Goal: Check status: Check status

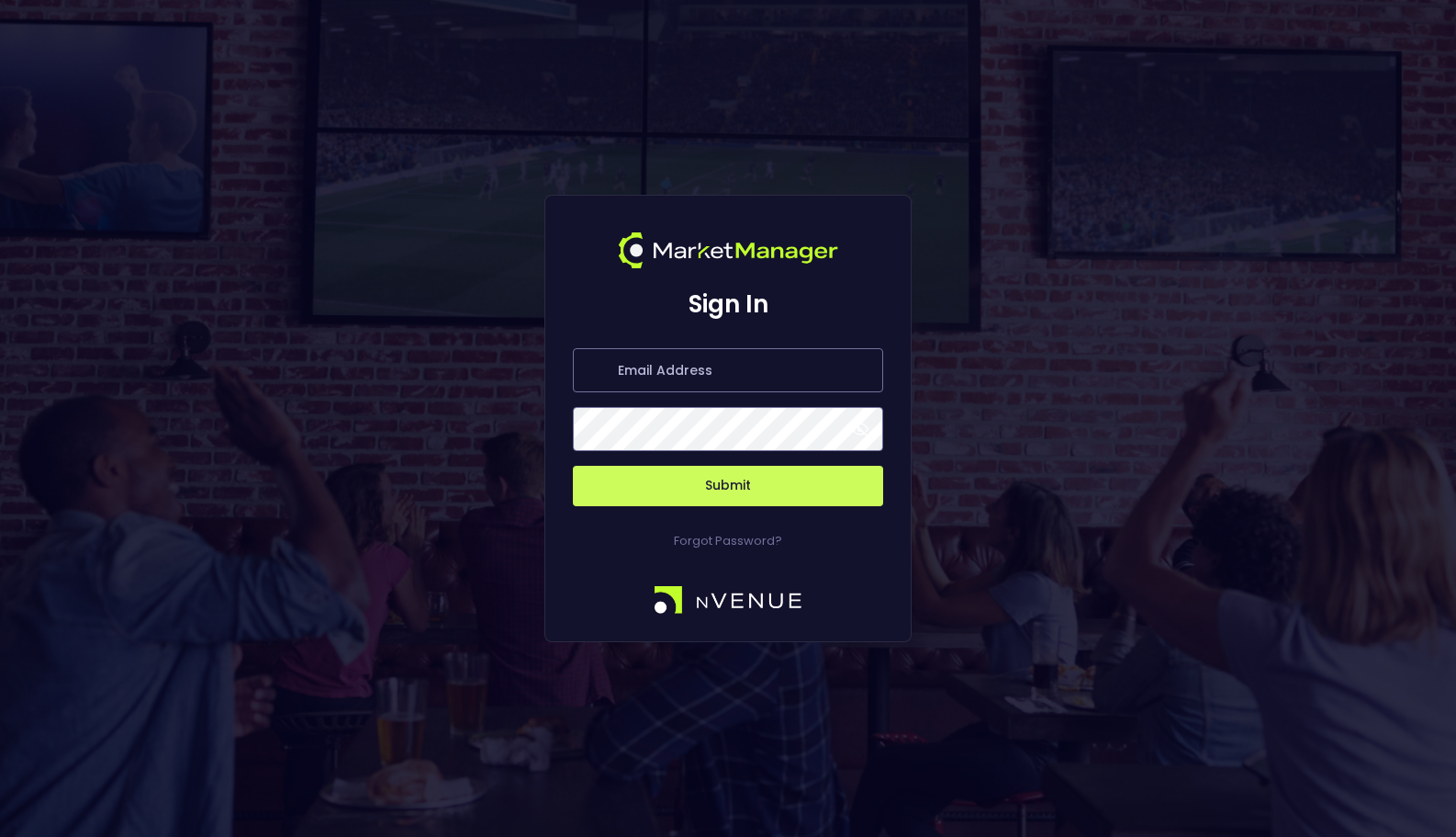
type input "[EMAIL_ADDRESS][DOMAIN_NAME]"
click at [767, 486] on button "Submit" at bounding box center [728, 486] width 311 height 41
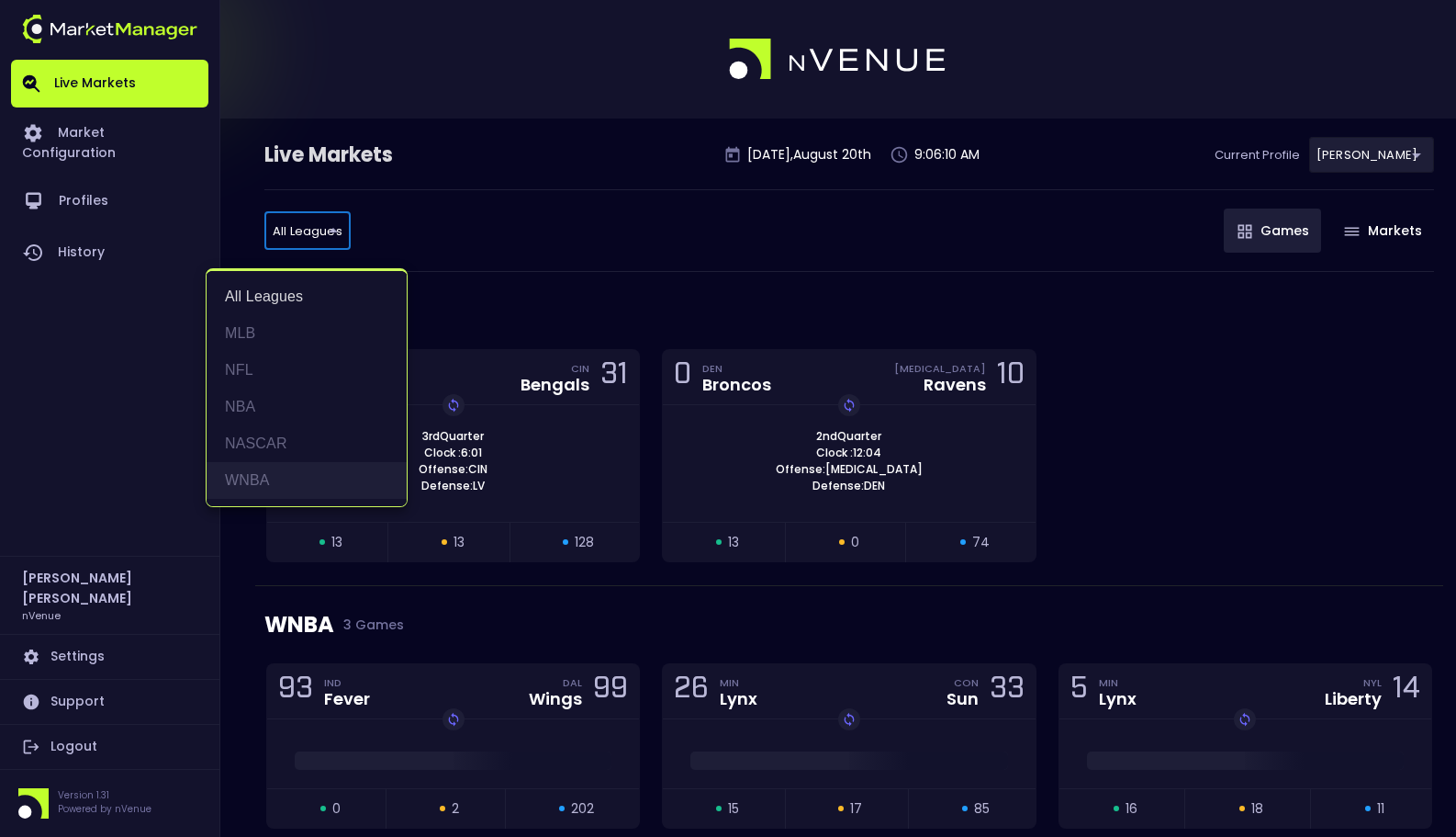
click at [282, 479] on li "WNBA" at bounding box center [307, 480] width 200 height 37
type input "WNBA"
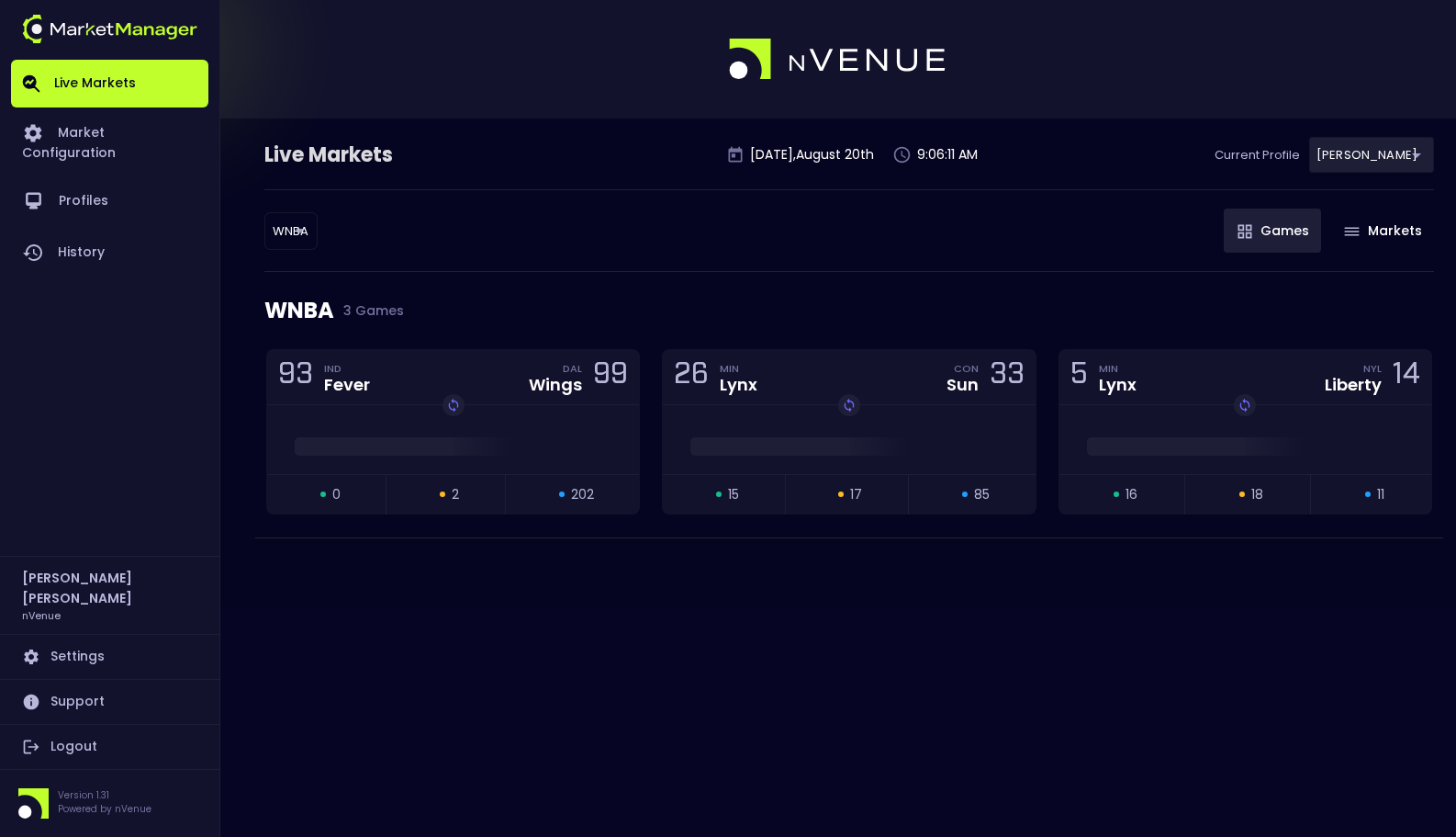
click at [521, 259] on div "WNBA WNBA ​ Games Markets" at bounding box center [849, 231] width 1169 height 83
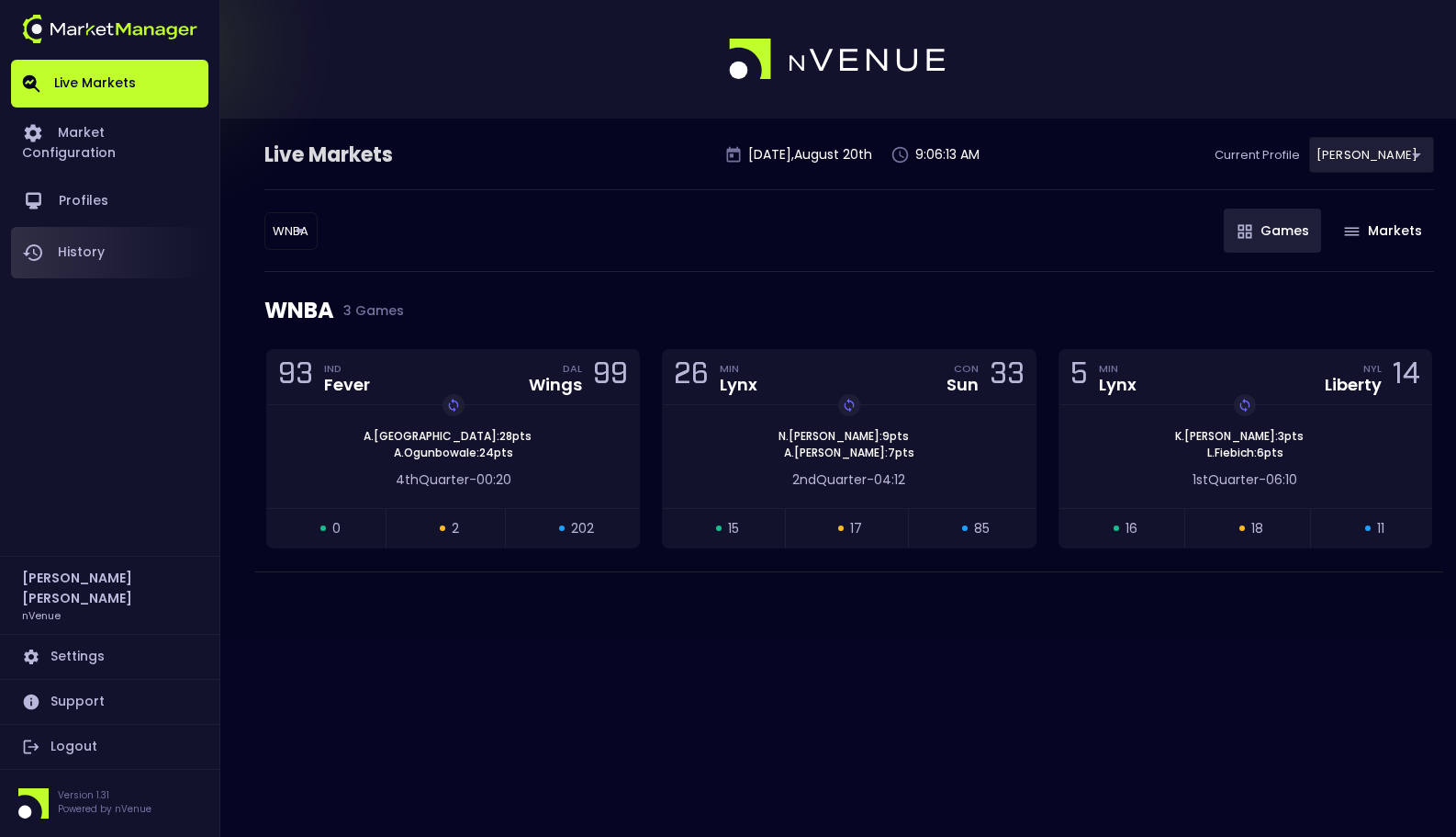
click at [45, 227] on link "History" at bounding box center [110, 252] width 198 height 51
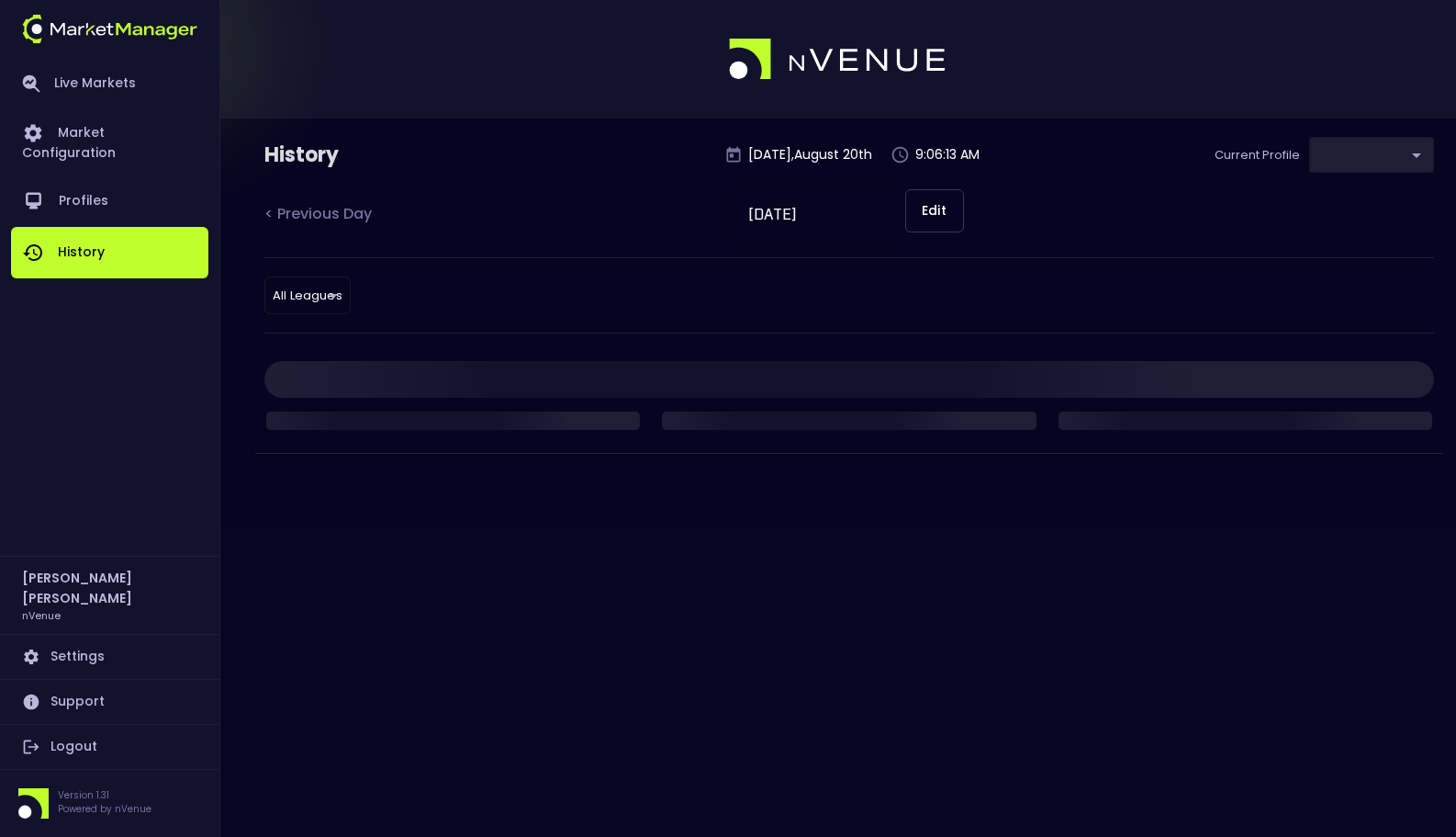
type input "0a763355-b225-40e6-8c79-2dda4ec7b2cf"
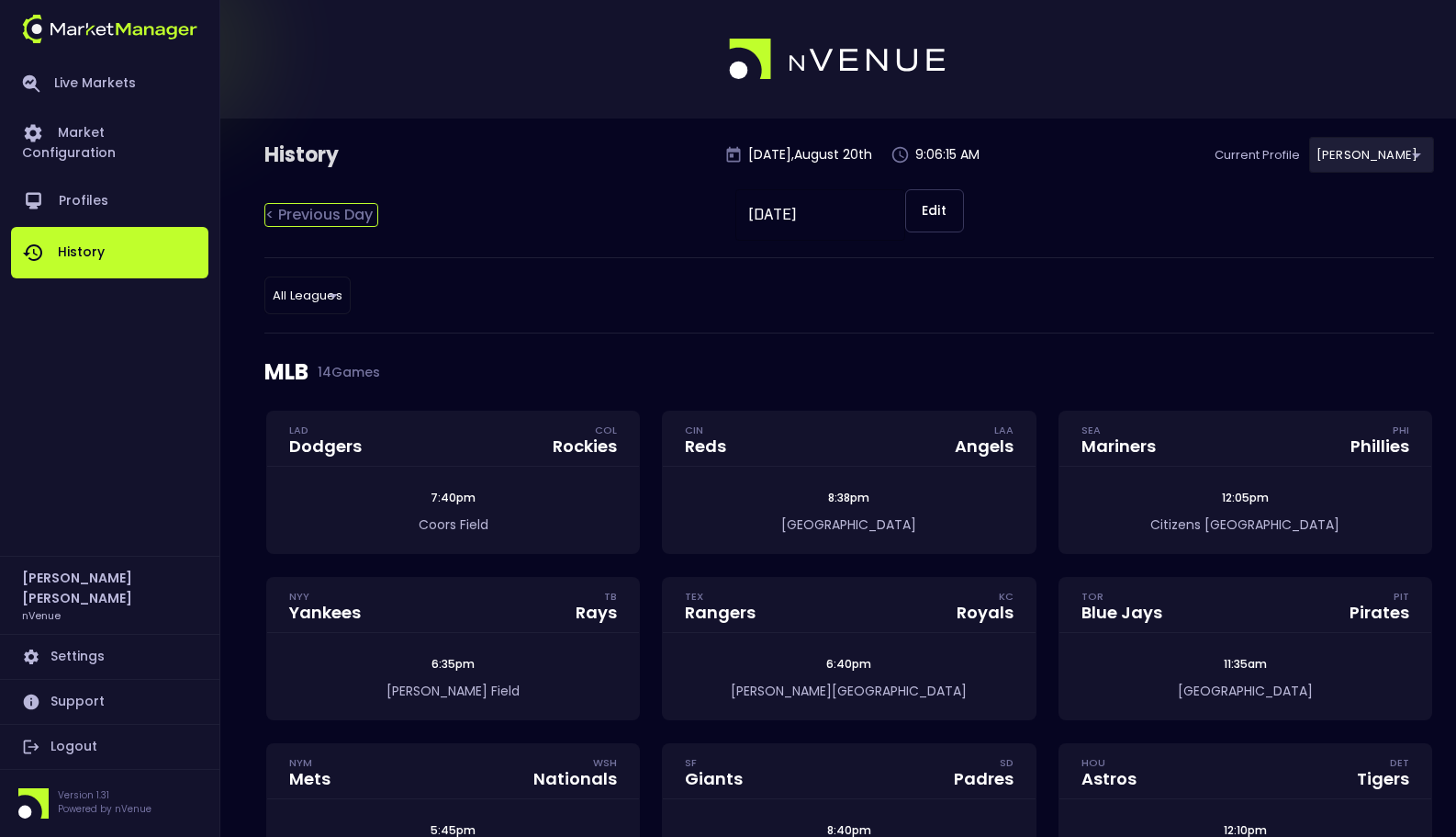
click at [350, 214] on div "< Previous Day" at bounding box center [320, 215] width 114 height 24
type input "August 19, 2025"
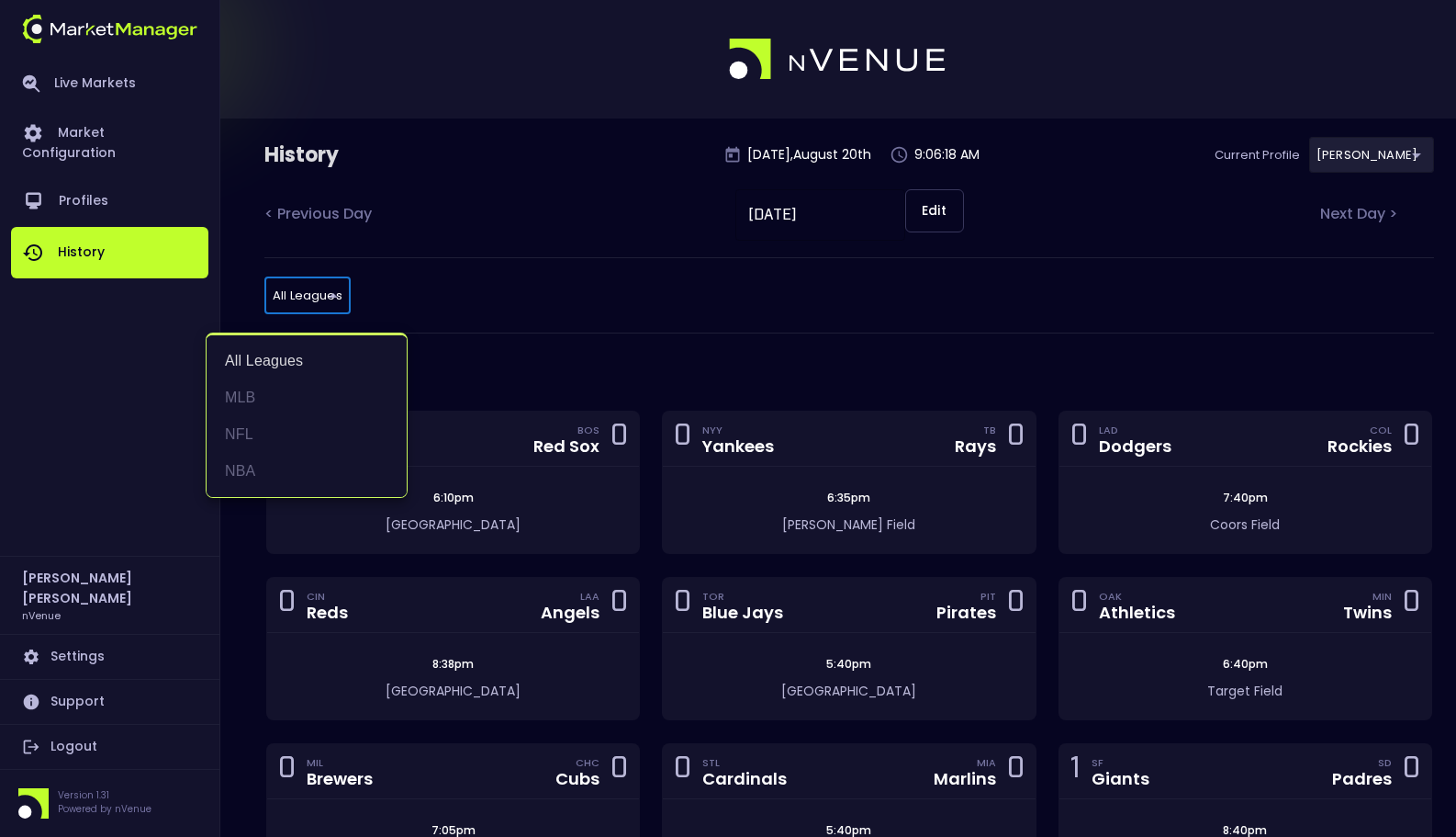
click at [520, 322] on div at bounding box center [728, 418] width 1456 height 837
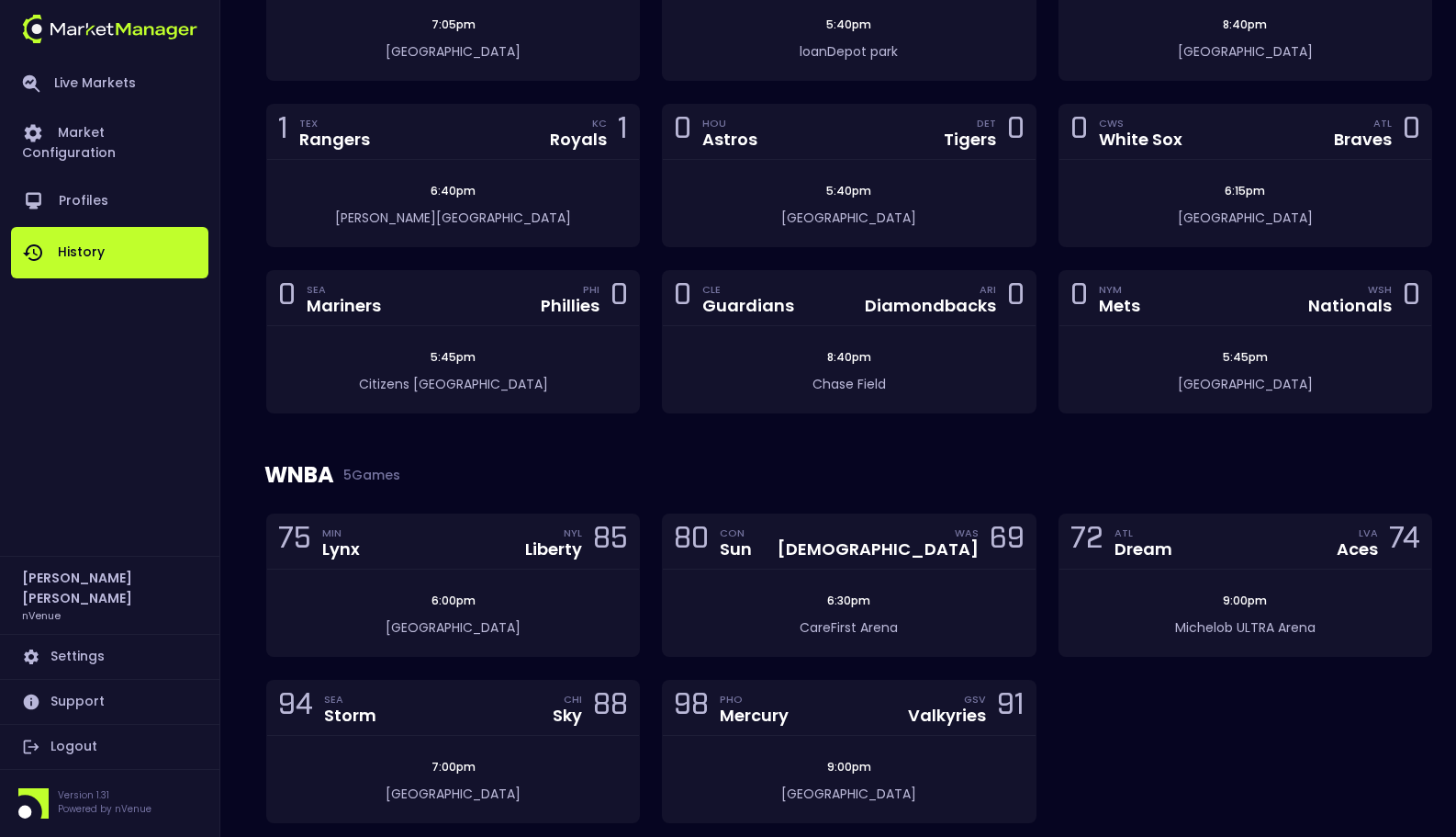
scroll to position [884, 0]
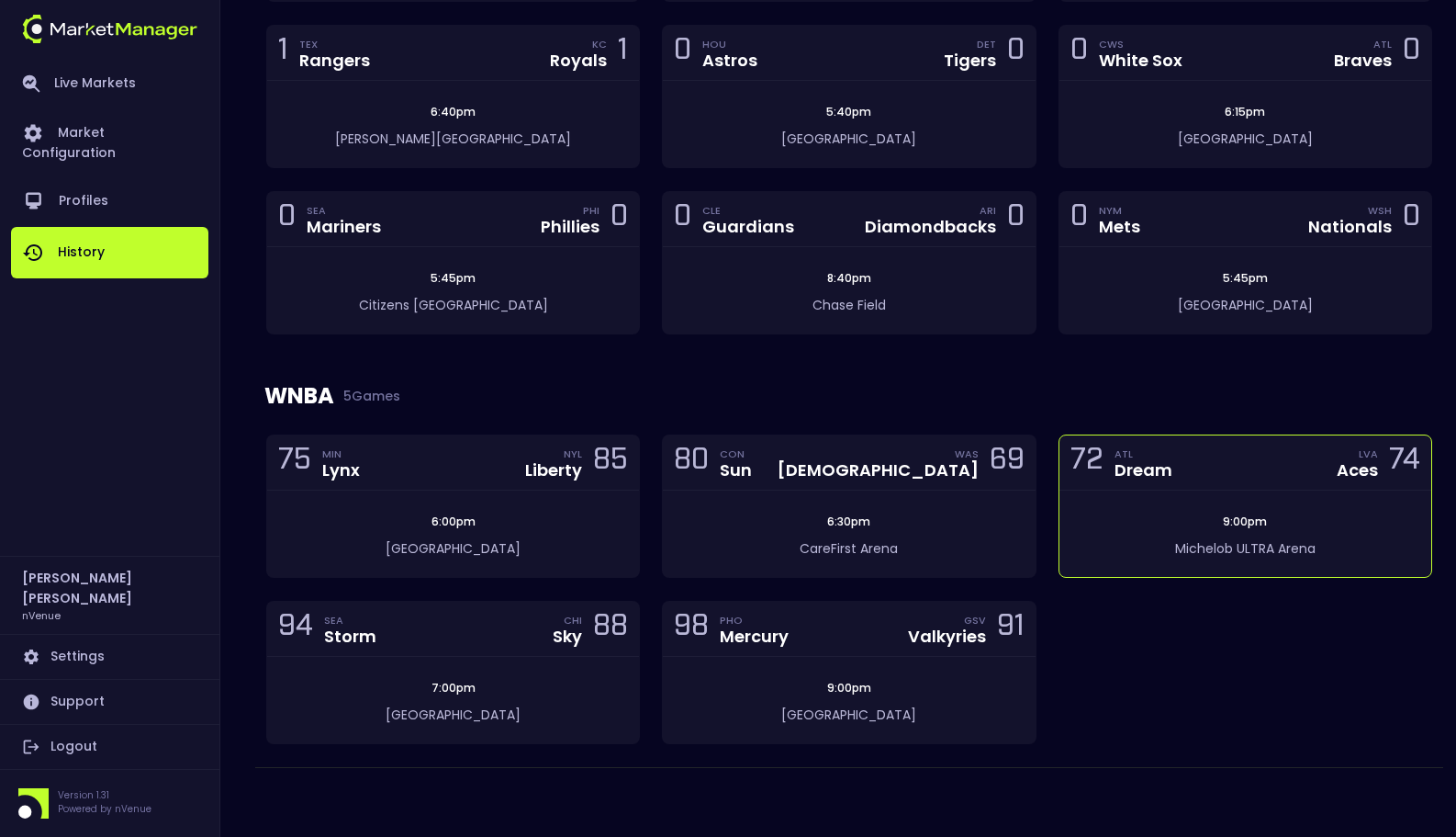
click at [1133, 534] on div "Michelob ULTRA Arena" at bounding box center [1245, 544] width 372 height 29
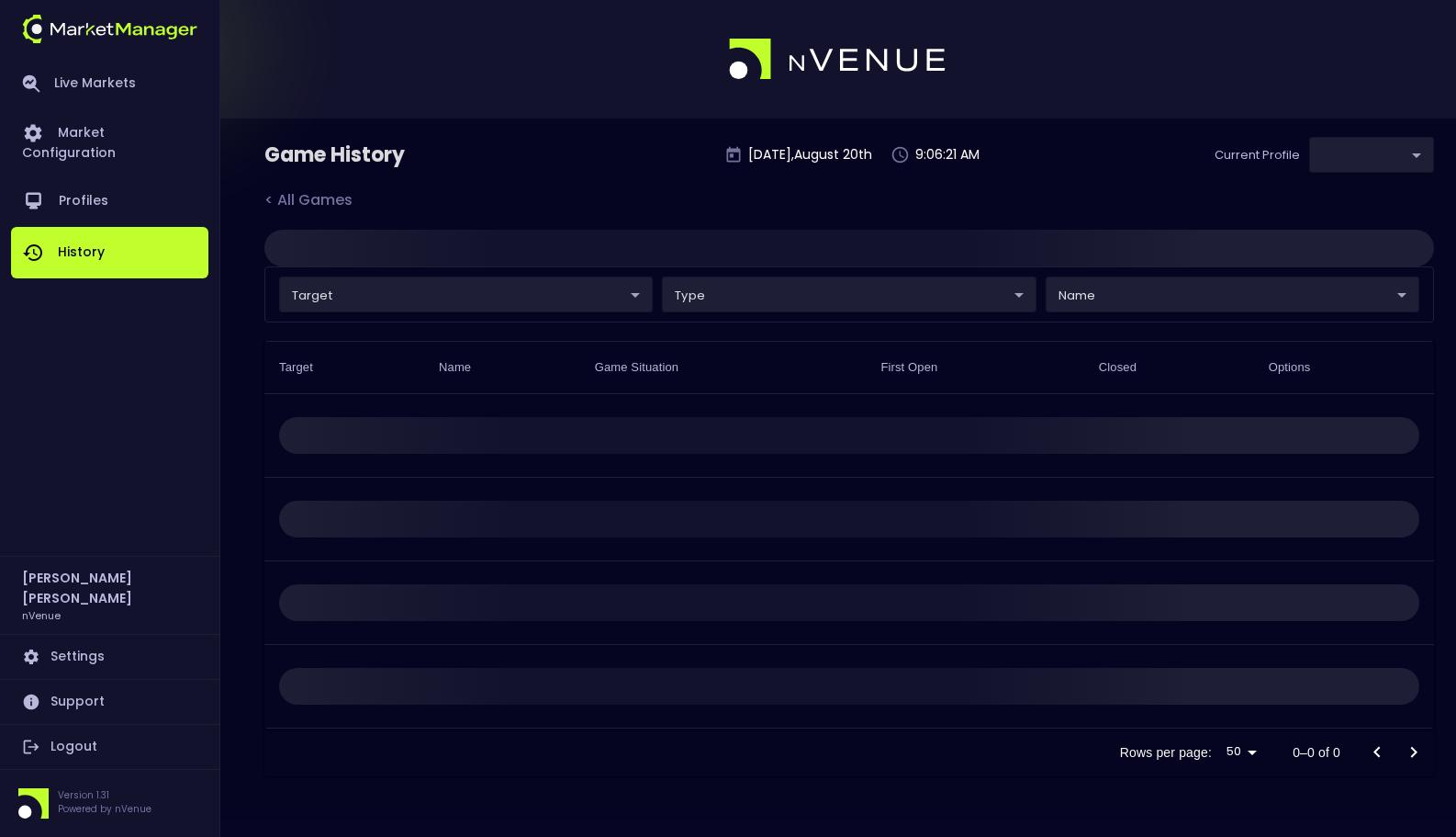
type input "0a763355-b225-40e6-8c79-2dda4ec7b2cf"
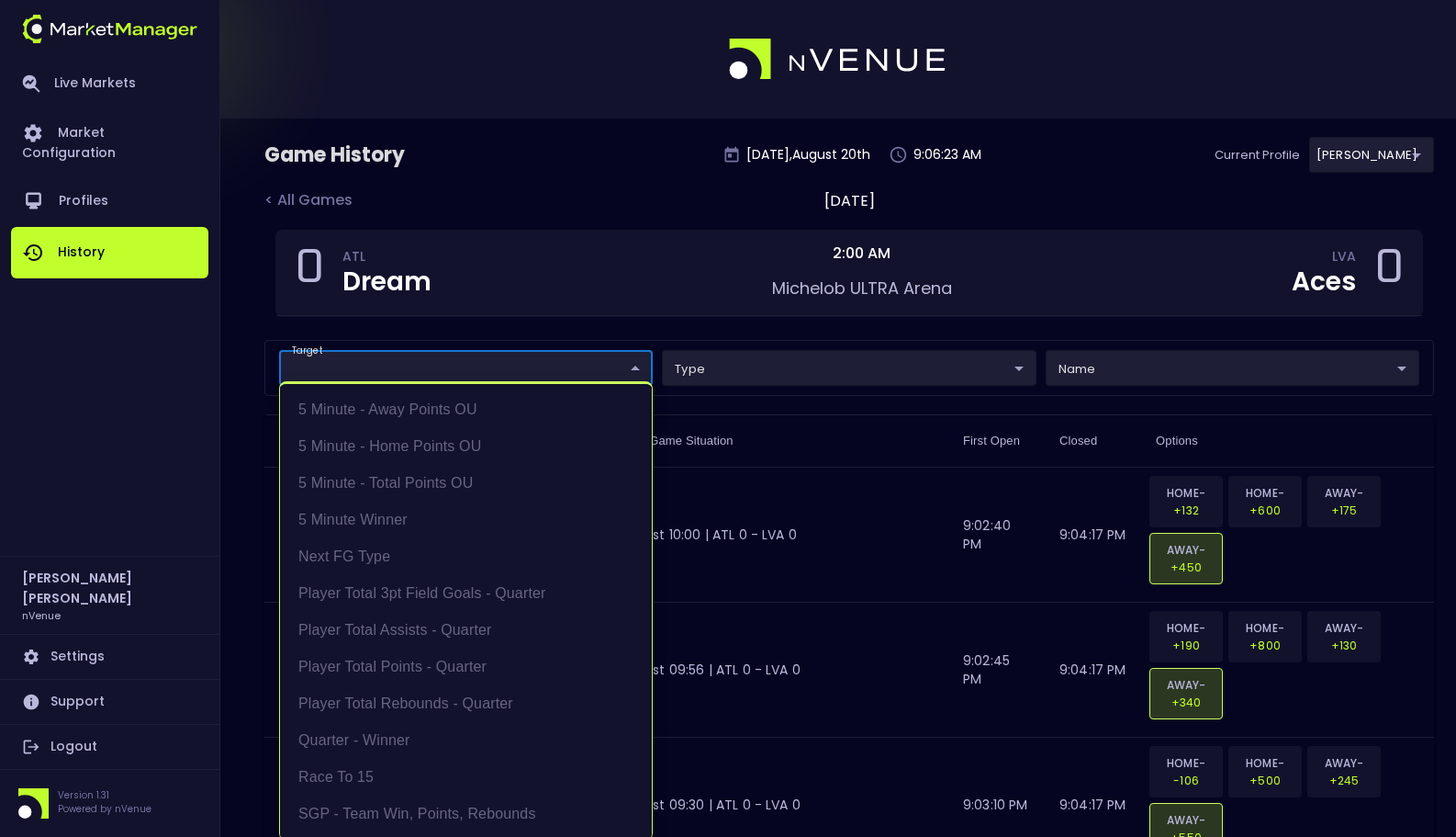
click at [490, 409] on li "5 Minute - Away Points OU" at bounding box center [466, 409] width 372 height 37
type input "5 Minute - Away Points OU"
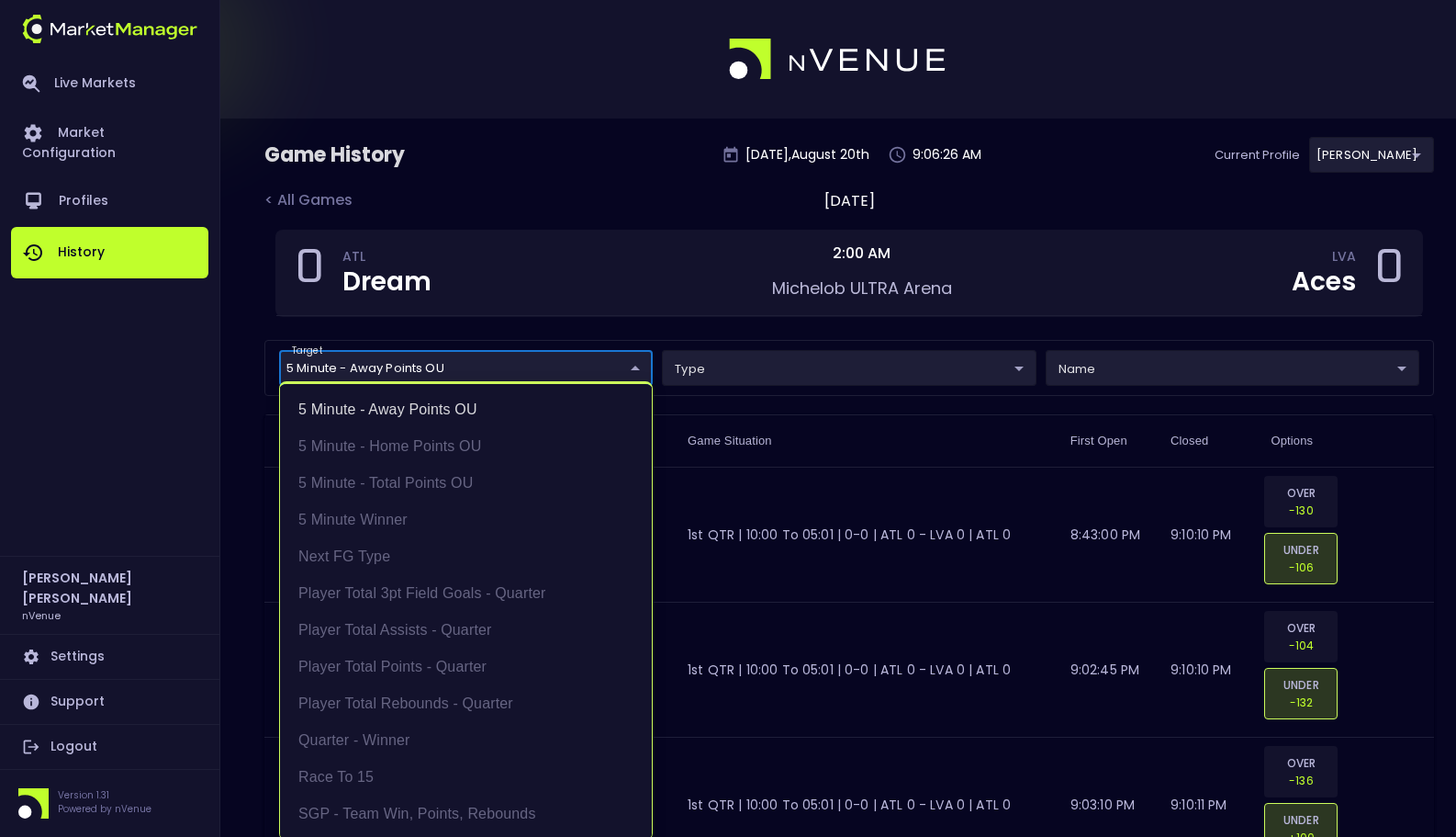
click at [633, 194] on div at bounding box center [728, 418] width 1456 height 837
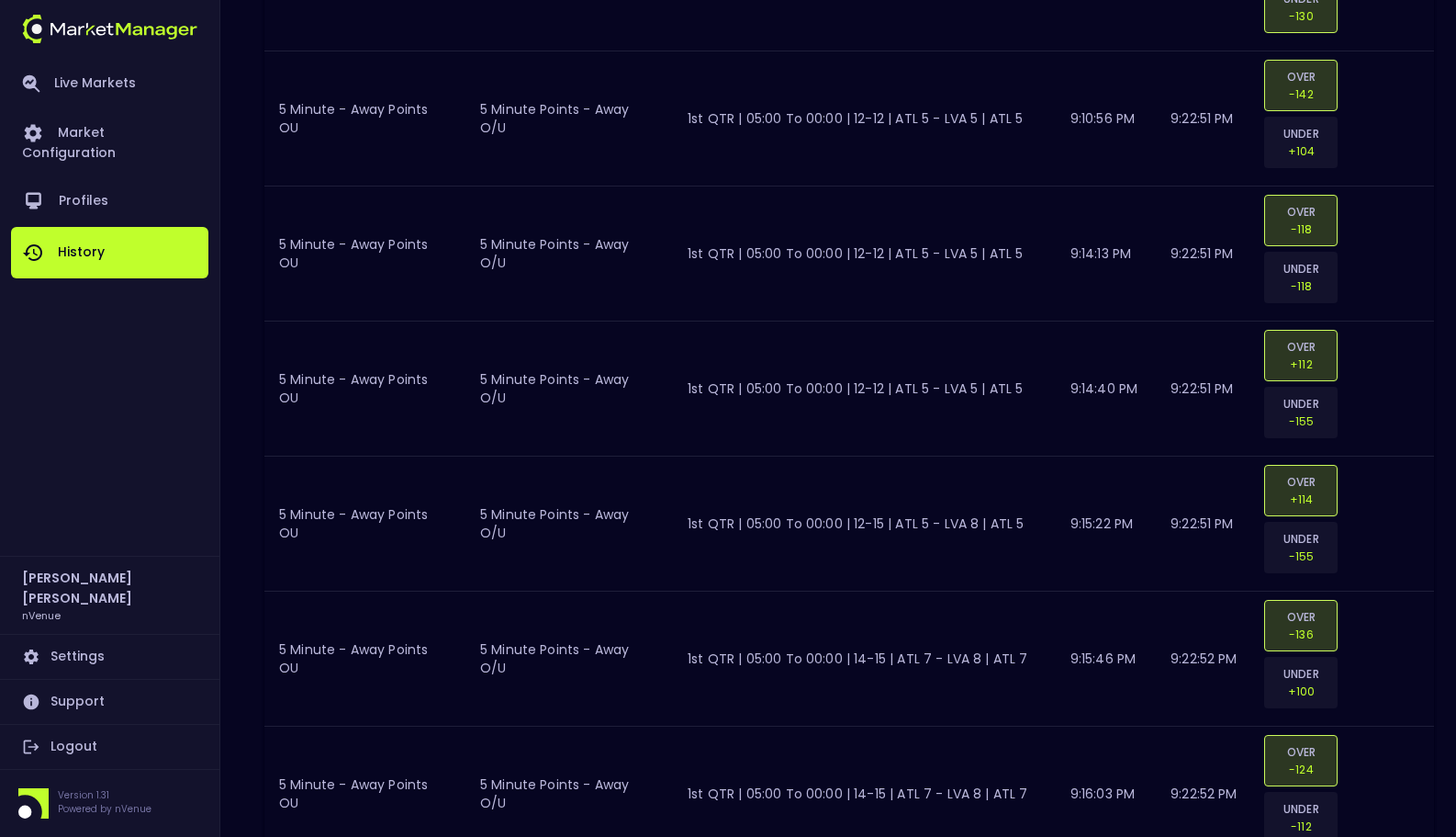
scroll to position [3625, 0]
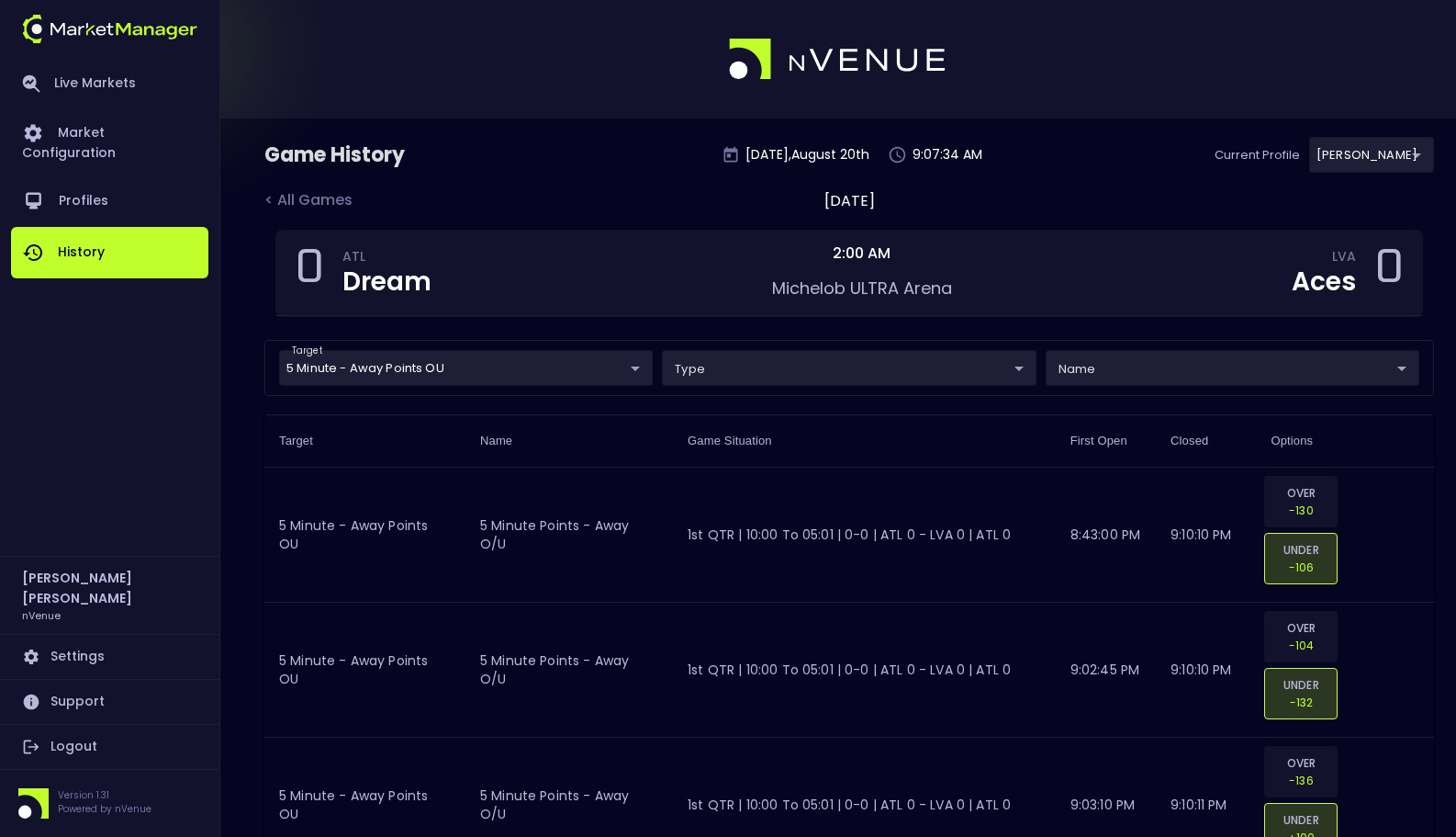
click at [1169, 167] on div "Game History Wednesday , August 20 th 9:07:34 AM Current Profile Matt 0a763355-…" at bounding box center [849, 162] width 1169 height 52
click at [1166, 140] on div "Game History Wednesday , August 20 th 9:07:37 AM Current Profile Matt 0a763355-…" at bounding box center [849, 162] width 1169 height 52
click at [1129, 185] on div "Game History Wednesday , August 20 th 9:07:45 AM Current Profile Matt 0a763355-…" at bounding box center [849, 162] width 1169 height 52
drag, startPoint x: 1443, startPoint y: 131, endPoint x: 1150, endPoint y: 181, distance: 297.2
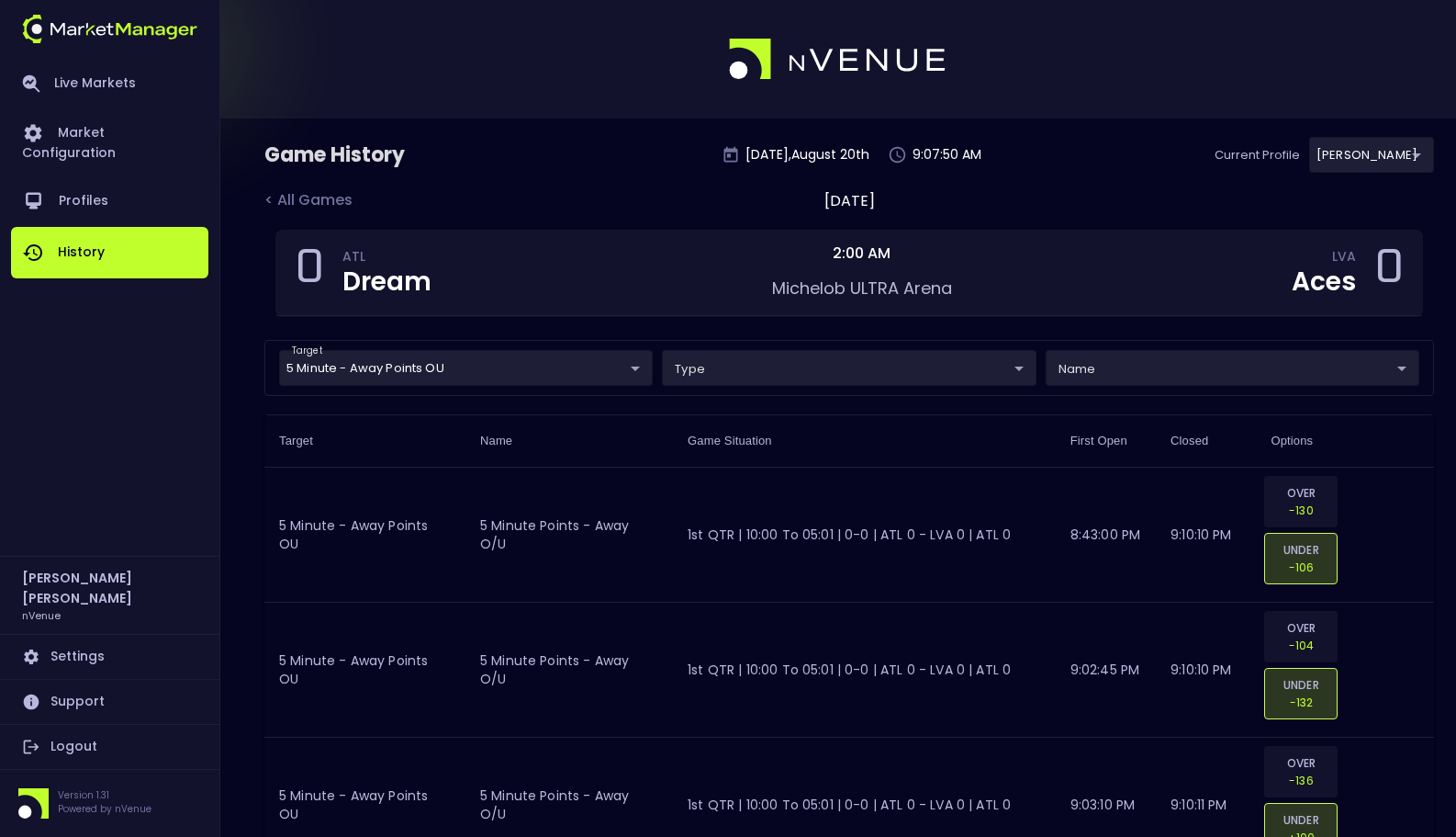
click at [1148, 181] on div "Game History Wednesday , August 20 th 9:07:50 AM Current Profile Matt 0a763355-…" at bounding box center [849, 162] width 1169 height 52
click at [1177, 147] on div "Game History Wednesday , August 20 th 9:07:51 AM Current Profile Matt 0a763355-…" at bounding box center [849, 162] width 1169 height 52
click at [1160, 152] on div "Game History Wednesday , August 20 th 9:07:54 AM Current Profile Matt 0a763355-…" at bounding box center [849, 162] width 1169 height 52
drag, startPoint x: 1213, startPoint y: 150, endPoint x: 1296, endPoint y: 165, distance: 84.3
click at [1296, 165] on div "Game History Wednesday , August 20 th 9:07:58 AM Current Profile Matt 0a763355-…" at bounding box center [849, 162] width 1169 height 52
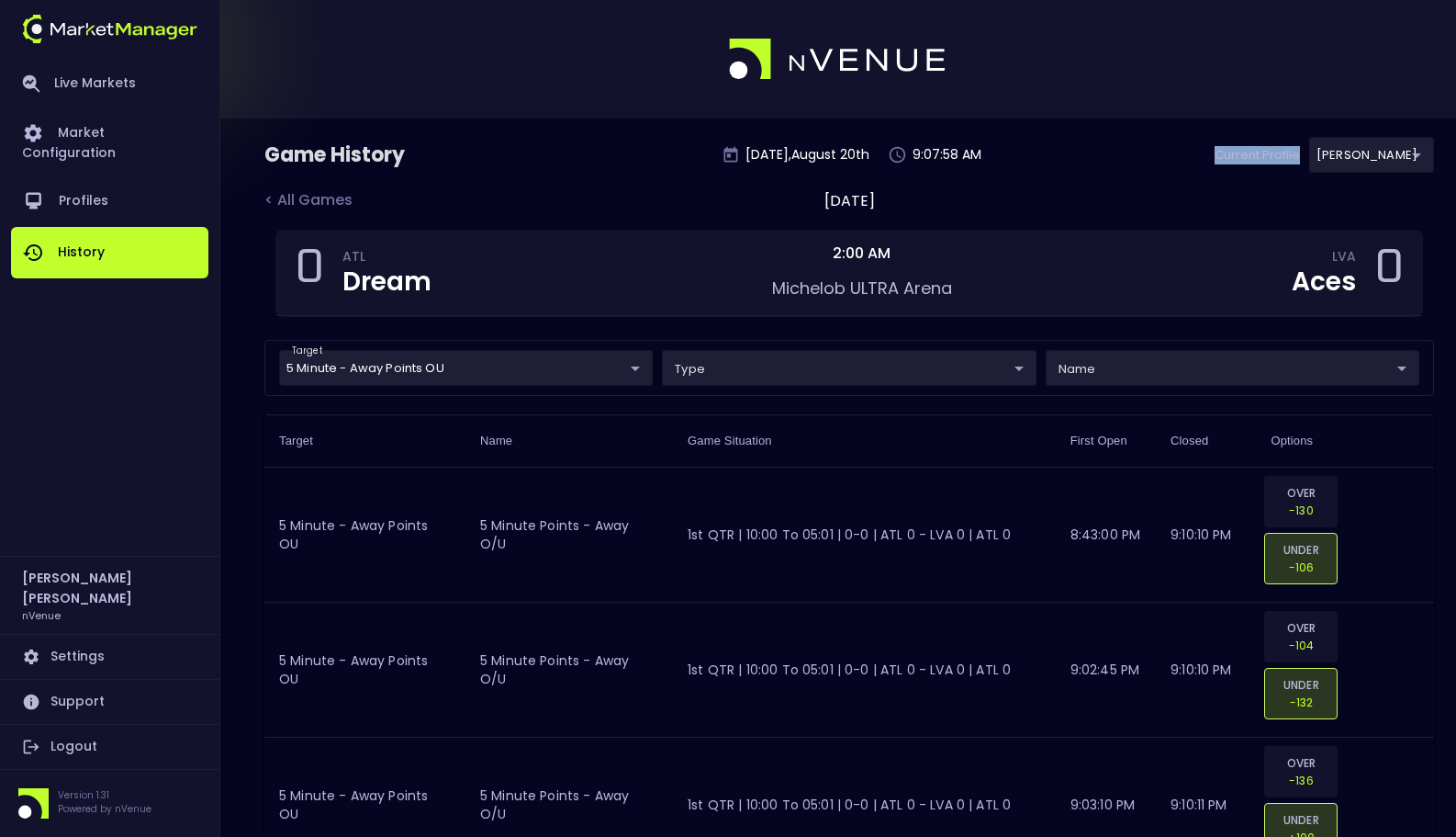
click at [1276, 177] on div "Game History Wednesday , August 20 th 9:07:58 AM Current Profile Matt 0a763355-…" at bounding box center [849, 162] width 1169 height 52
click at [1169, 189] on div "< All Games Wednesday, August 20, 2025" at bounding box center [849, 209] width 1169 height 41
click at [1120, 169] on div "Game History Wednesday , August 20 th 9:08:06 AM Current Profile Matt 0a763355-…" at bounding box center [849, 162] width 1169 height 52
click at [1231, 189] on div "< All Games Wednesday, August 20, 2025" at bounding box center [849, 209] width 1169 height 41
